Goal: Task Accomplishment & Management: Complete application form

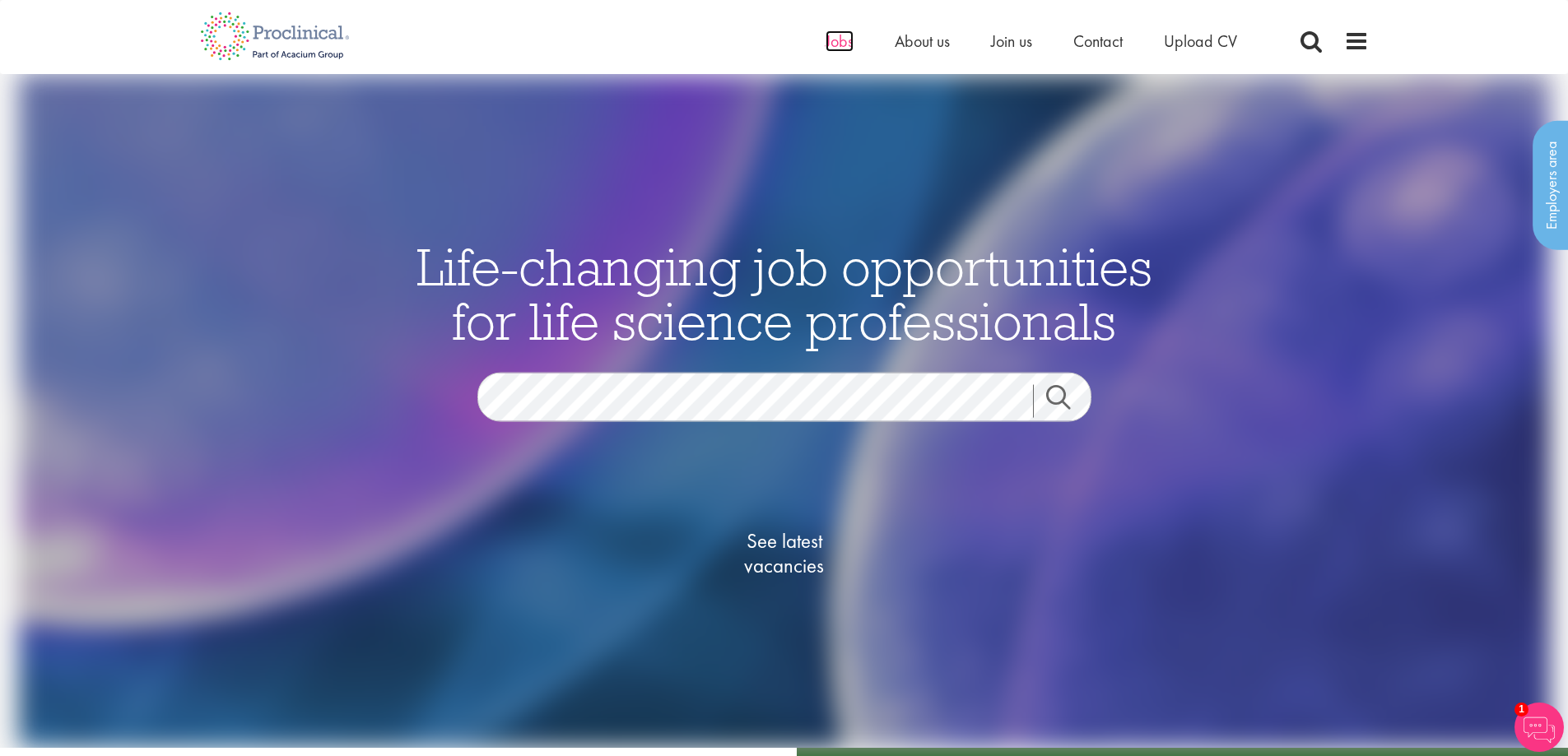
click at [842, 41] on span "Jobs" at bounding box center [840, 41] width 28 height 21
click at [1201, 38] on span "Upload CV" at bounding box center [1201, 41] width 73 height 21
